Goal: Task Accomplishment & Management: Manage account settings

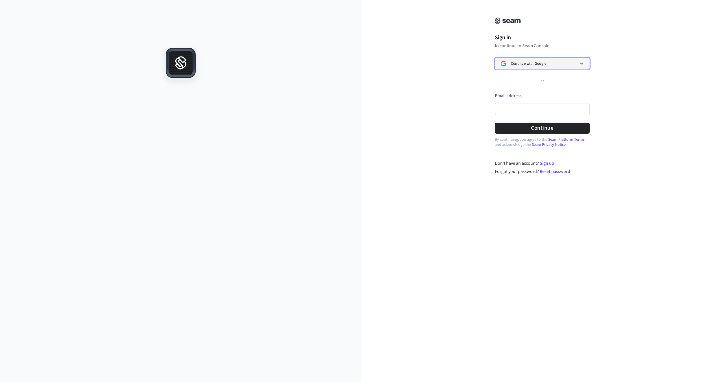
click at [530, 64] on span "Continue with Google" at bounding box center [528, 63] width 35 height 5
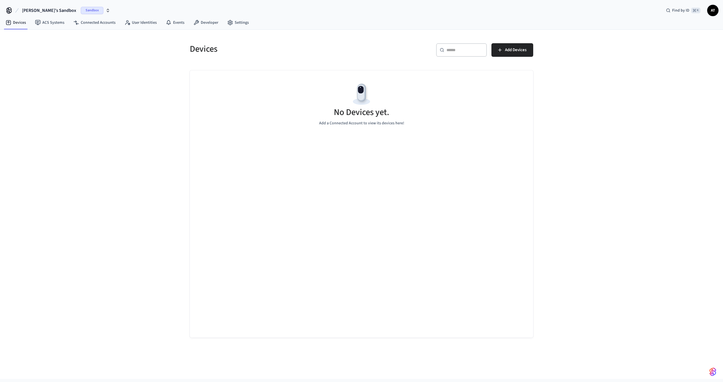
click at [719, 10] on div "ANDRII's Sandbox Sandbox Find by ID ⌘ K AT" at bounding box center [361, 8] width 723 height 16
click at [713, 10] on span "AT" at bounding box center [713, 10] width 10 height 10
click at [664, 63] on button "Log Out" at bounding box center [673, 66] width 88 height 9
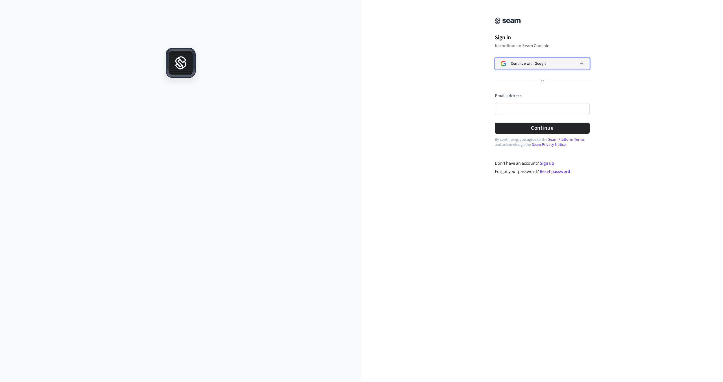
click at [529, 62] on span "Continue with Google" at bounding box center [528, 63] width 35 height 5
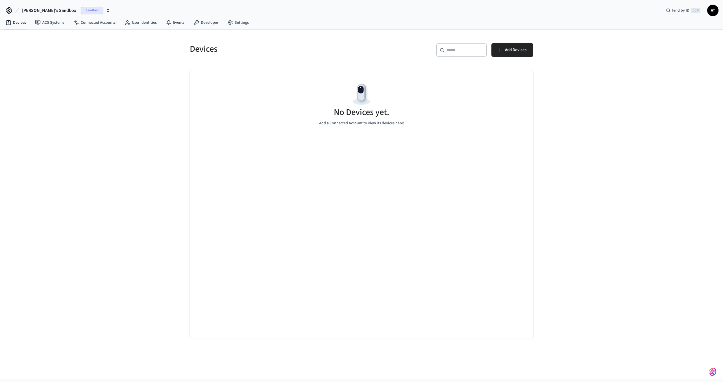
click at [712, 13] on span "AT" at bounding box center [713, 10] width 10 height 10
click at [650, 64] on button "Log Out" at bounding box center [673, 66] width 88 height 9
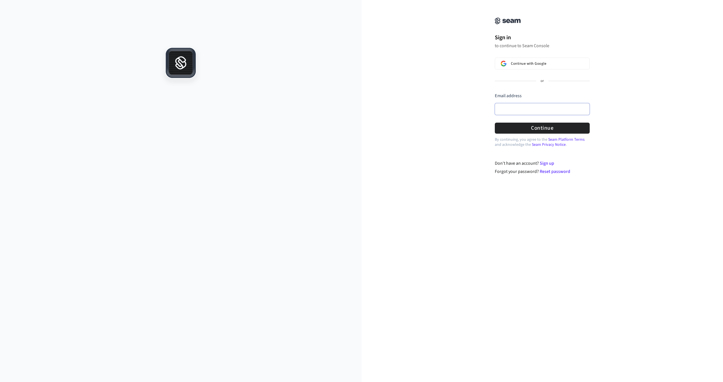
click at [531, 113] on input "Email address" at bounding box center [542, 109] width 95 height 12
click at [549, 125] on button "Continue" at bounding box center [542, 128] width 95 height 11
type input "**********"
